Goal: Task Accomplishment & Management: Manage account settings

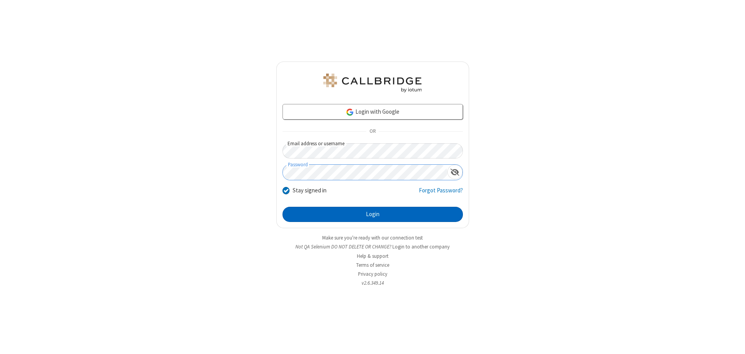
click at [373, 214] on button "Login" at bounding box center [373, 215] width 180 height 16
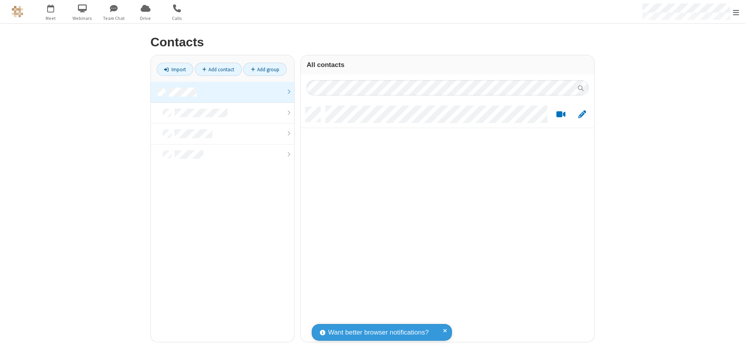
scroll to position [235, 288]
click at [223, 92] on link at bounding box center [222, 92] width 143 height 21
click at [218, 69] on link "Add contact" at bounding box center [218, 69] width 47 height 13
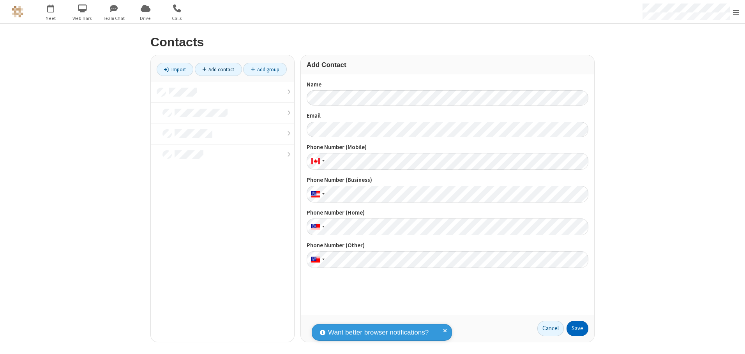
click at [578, 329] on button "Save" at bounding box center [578, 329] width 22 height 16
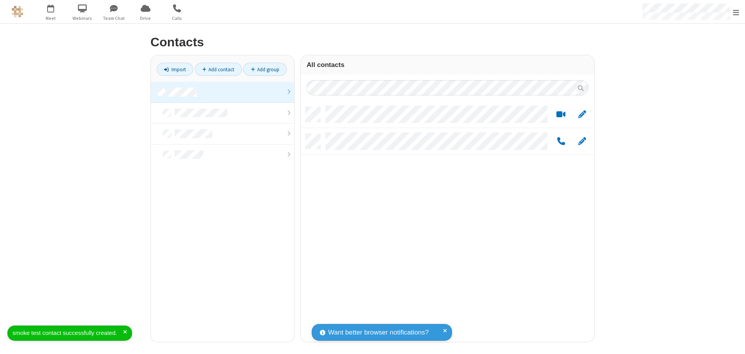
scroll to position [235, 288]
click at [218, 69] on link "Add contact" at bounding box center [218, 69] width 47 height 13
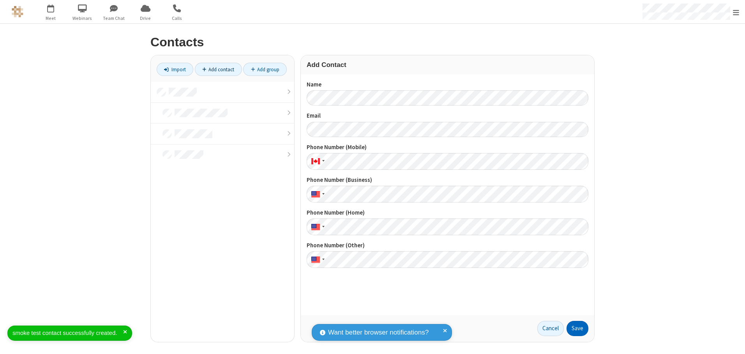
click at [578, 329] on button "Save" at bounding box center [578, 329] width 22 height 16
